Goal: Navigation & Orientation: Find specific page/section

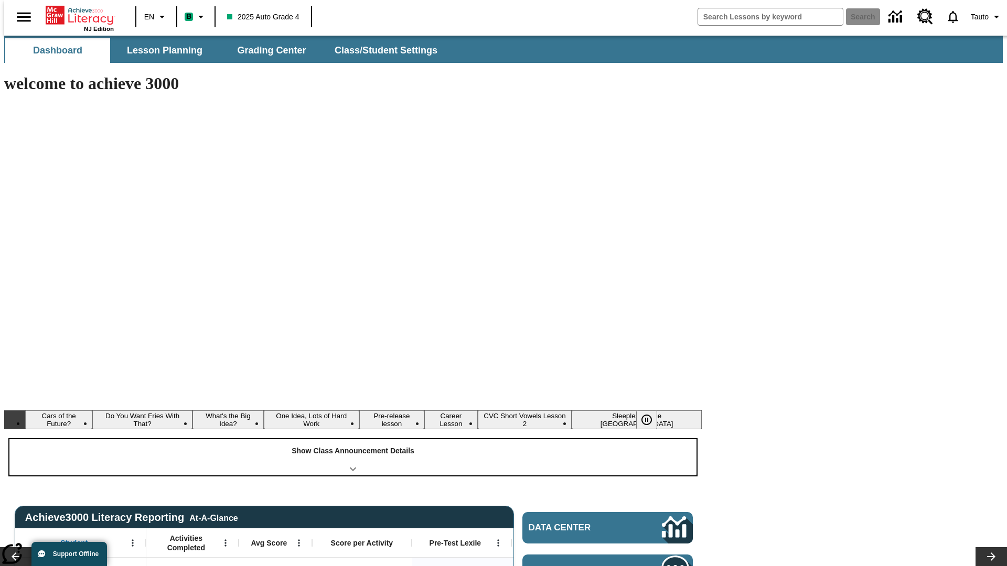
click at [353, 439] on div "Show Class Announcement Details" at bounding box center [352, 457] width 687 height 36
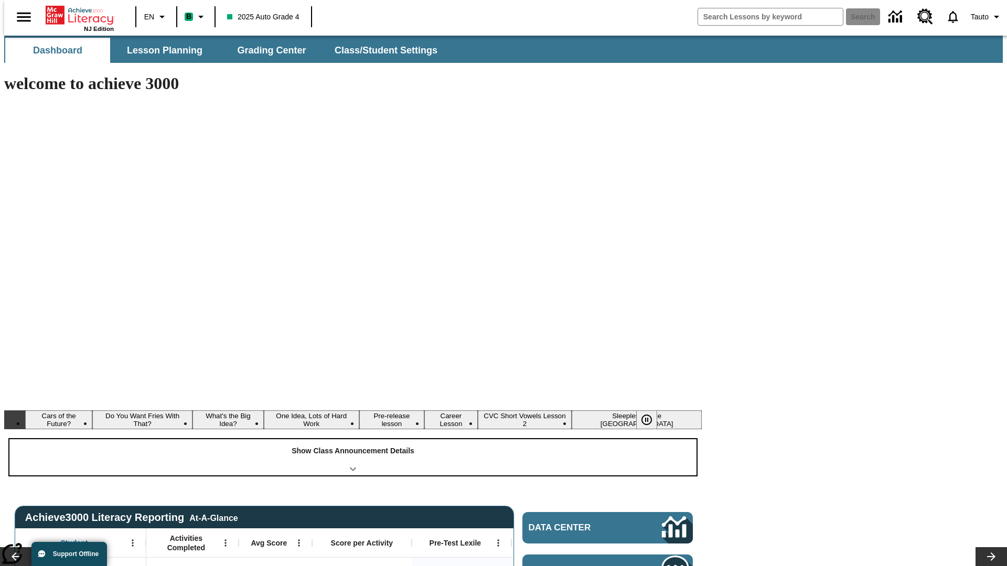
click at [353, 439] on div "Show Class Announcement Details" at bounding box center [352, 457] width 687 height 36
